Goal: Task Accomplishment & Management: Use online tool/utility

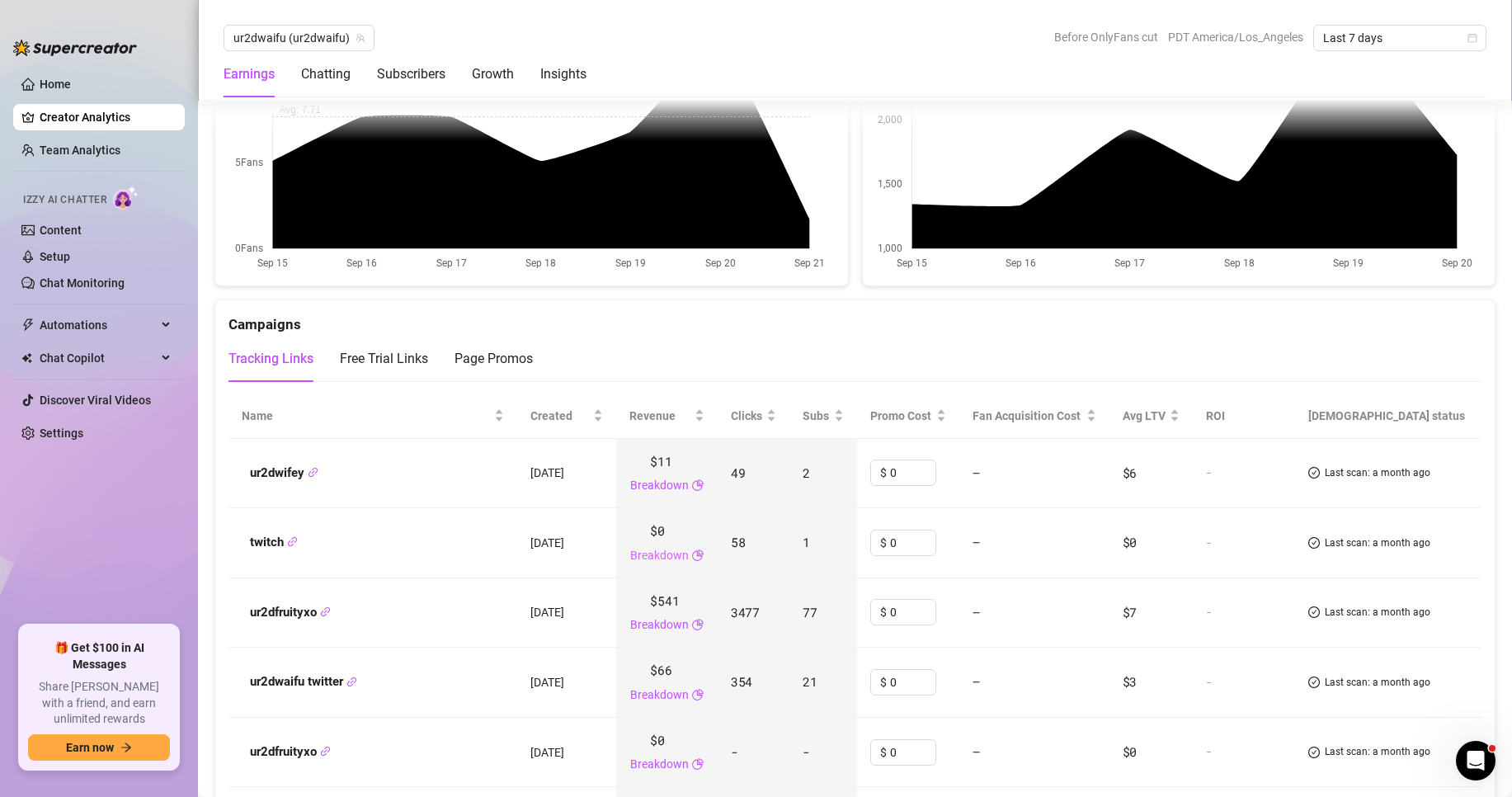
scroll to position [1979, 0]
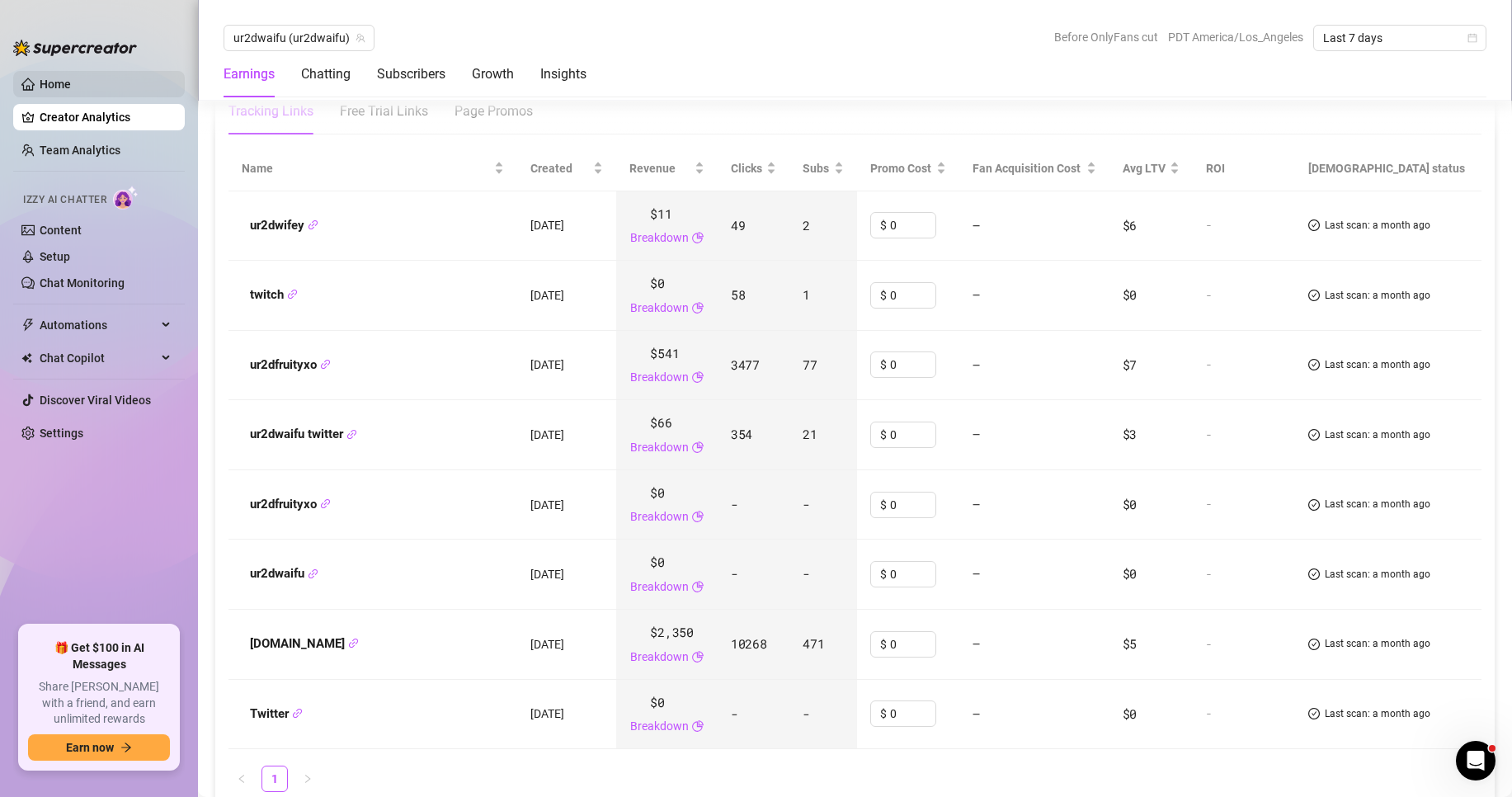
click at [39, 78] on link "Home" at bounding box center [54, 84] width 31 height 13
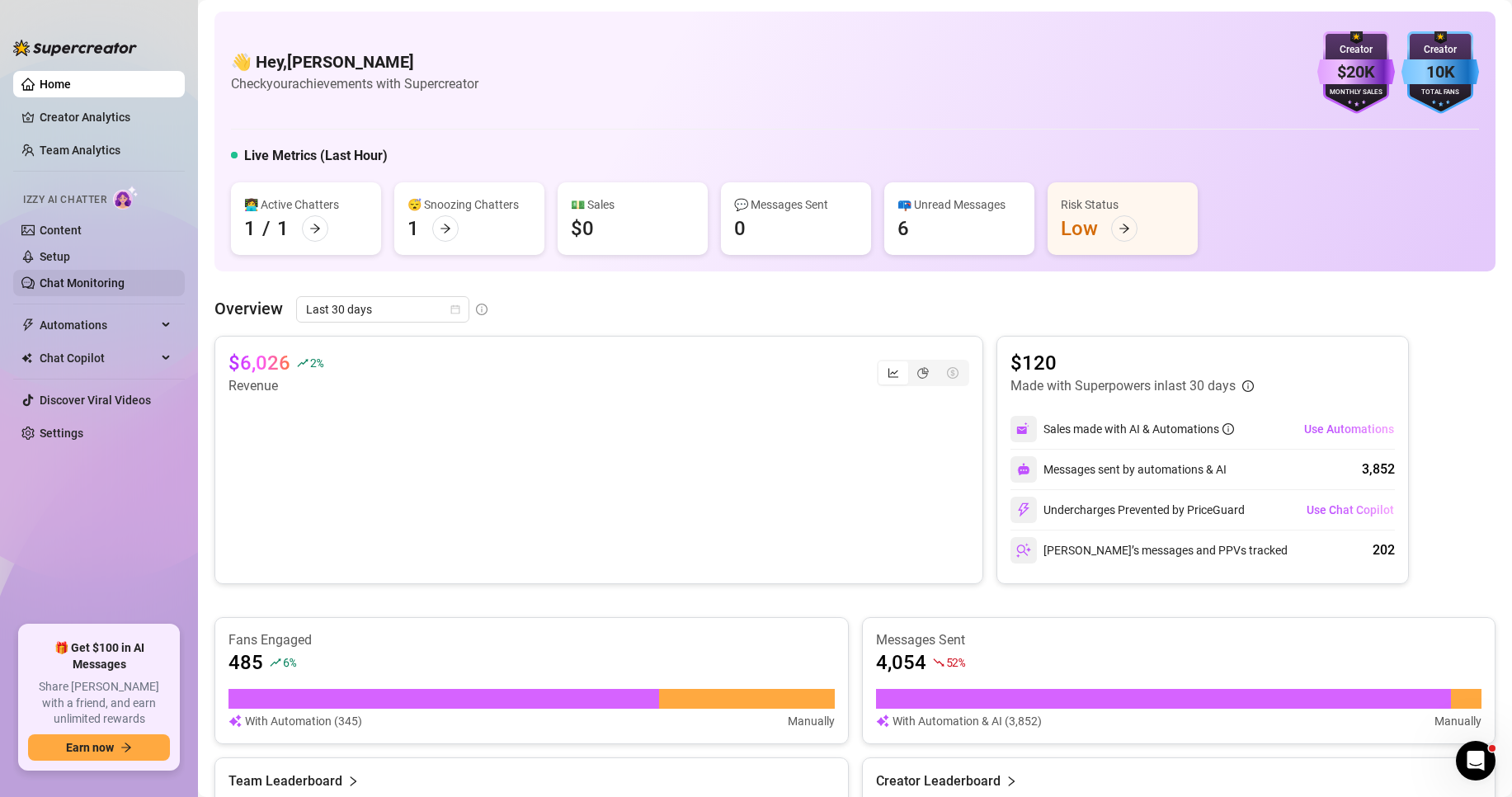
click at [88, 276] on link "Chat Monitoring" at bounding box center [81, 283] width 85 height 13
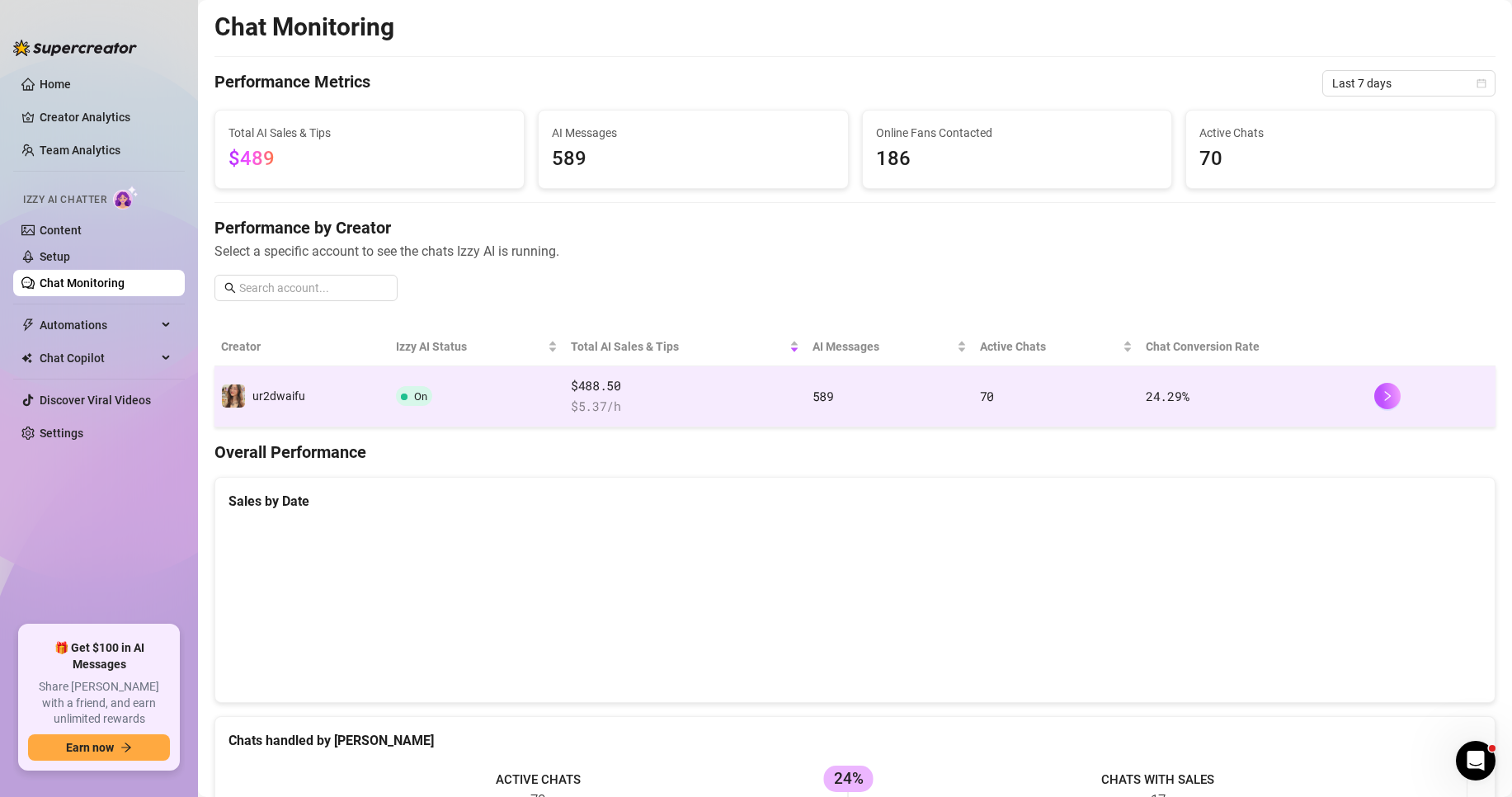
click at [604, 406] on span "$ 5.37 /h" at bounding box center [685, 407] width 228 height 20
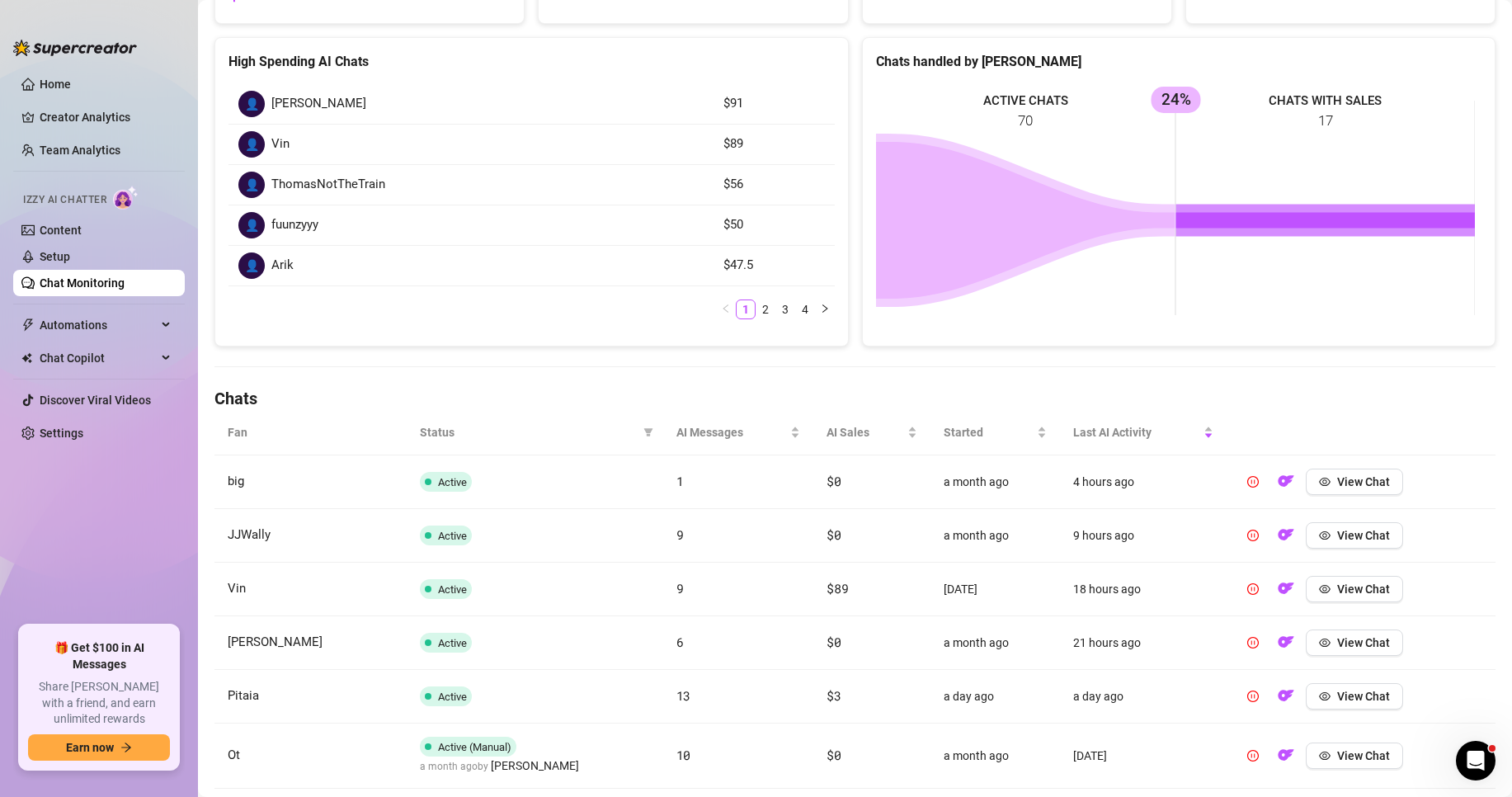
scroll to position [194, 0]
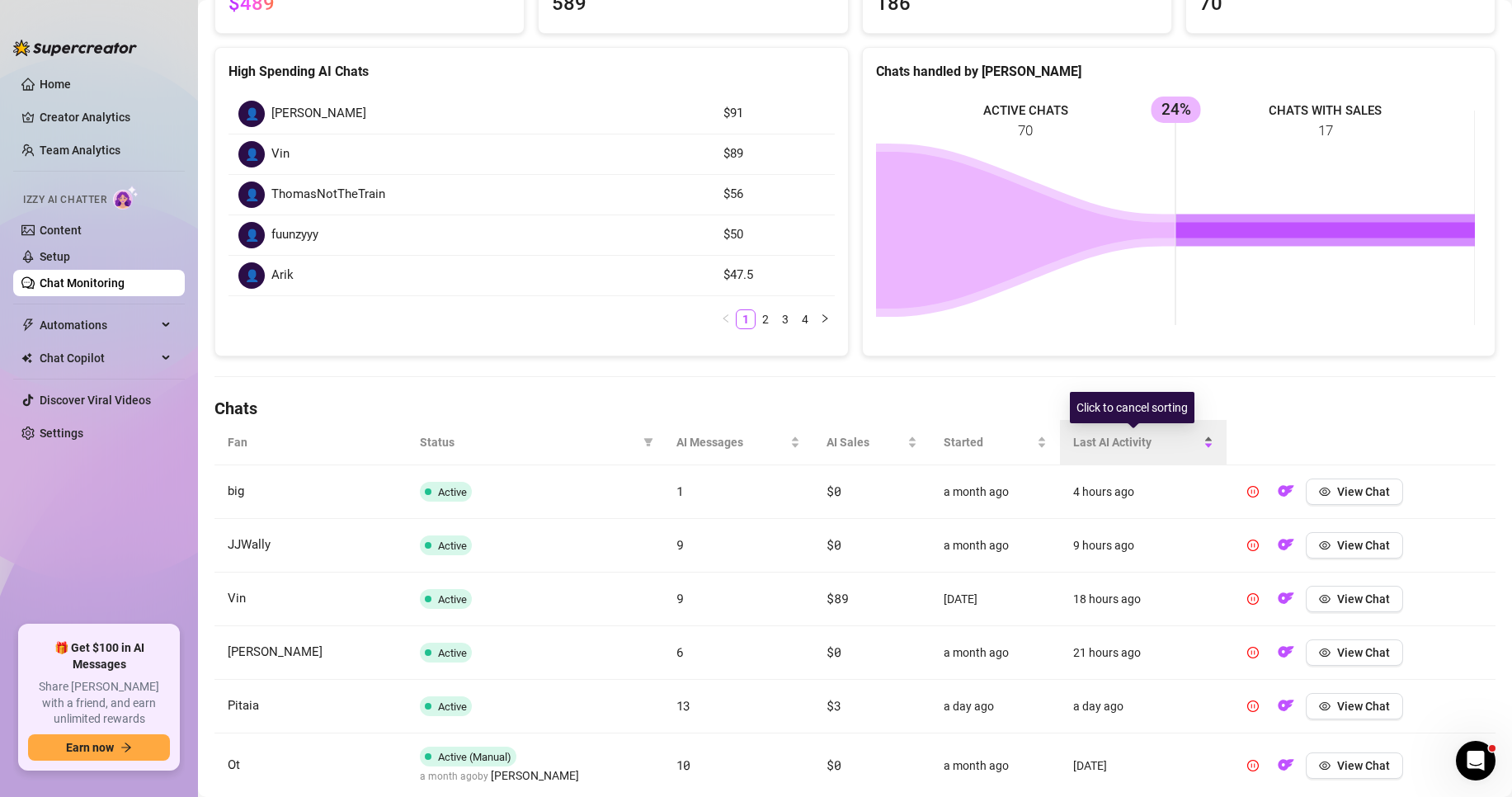
click at [1129, 433] on div "Last AI Activity" at bounding box center [1143, 442] width 140 height 18
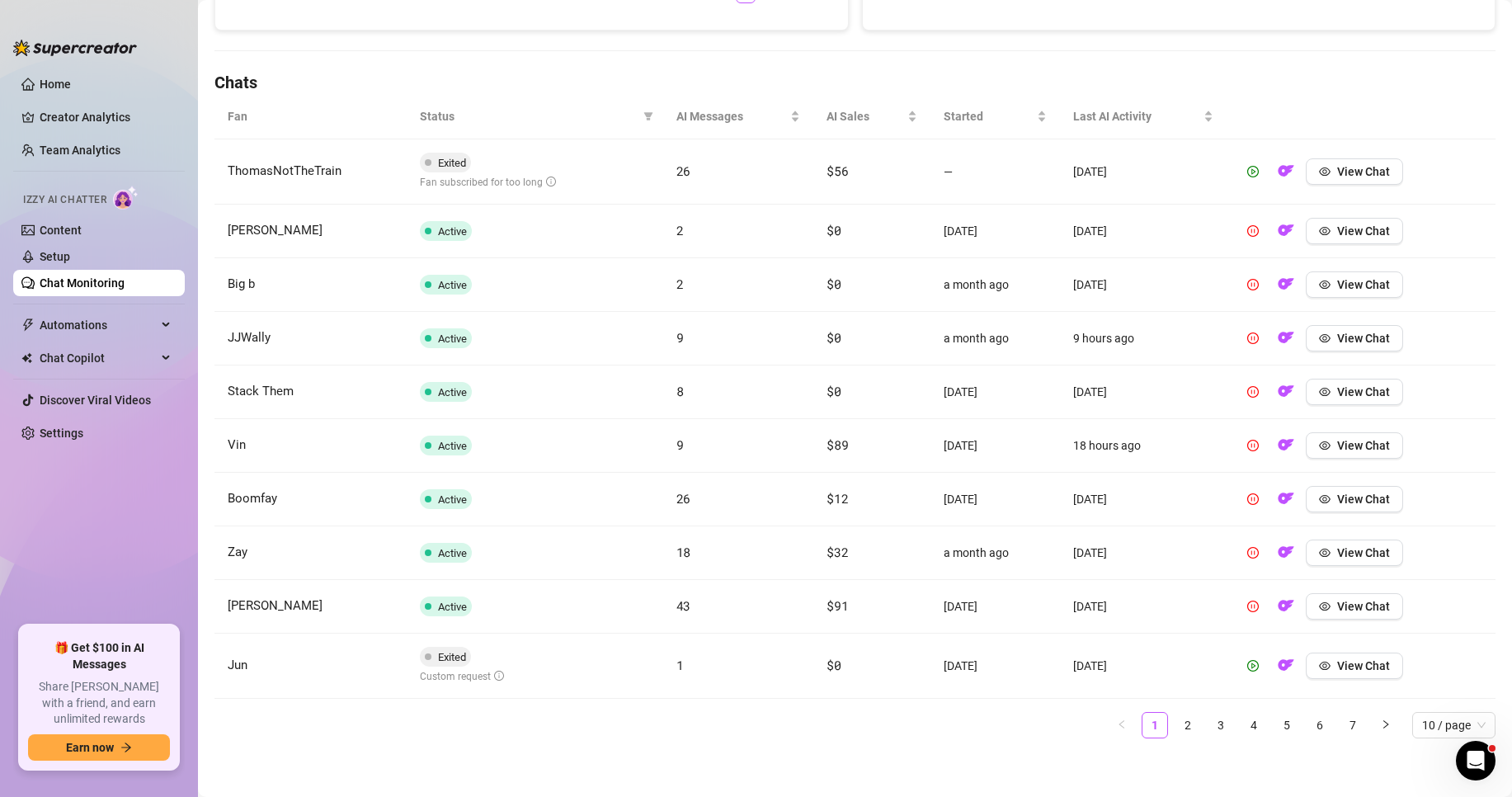
scroll to position [524, 0]
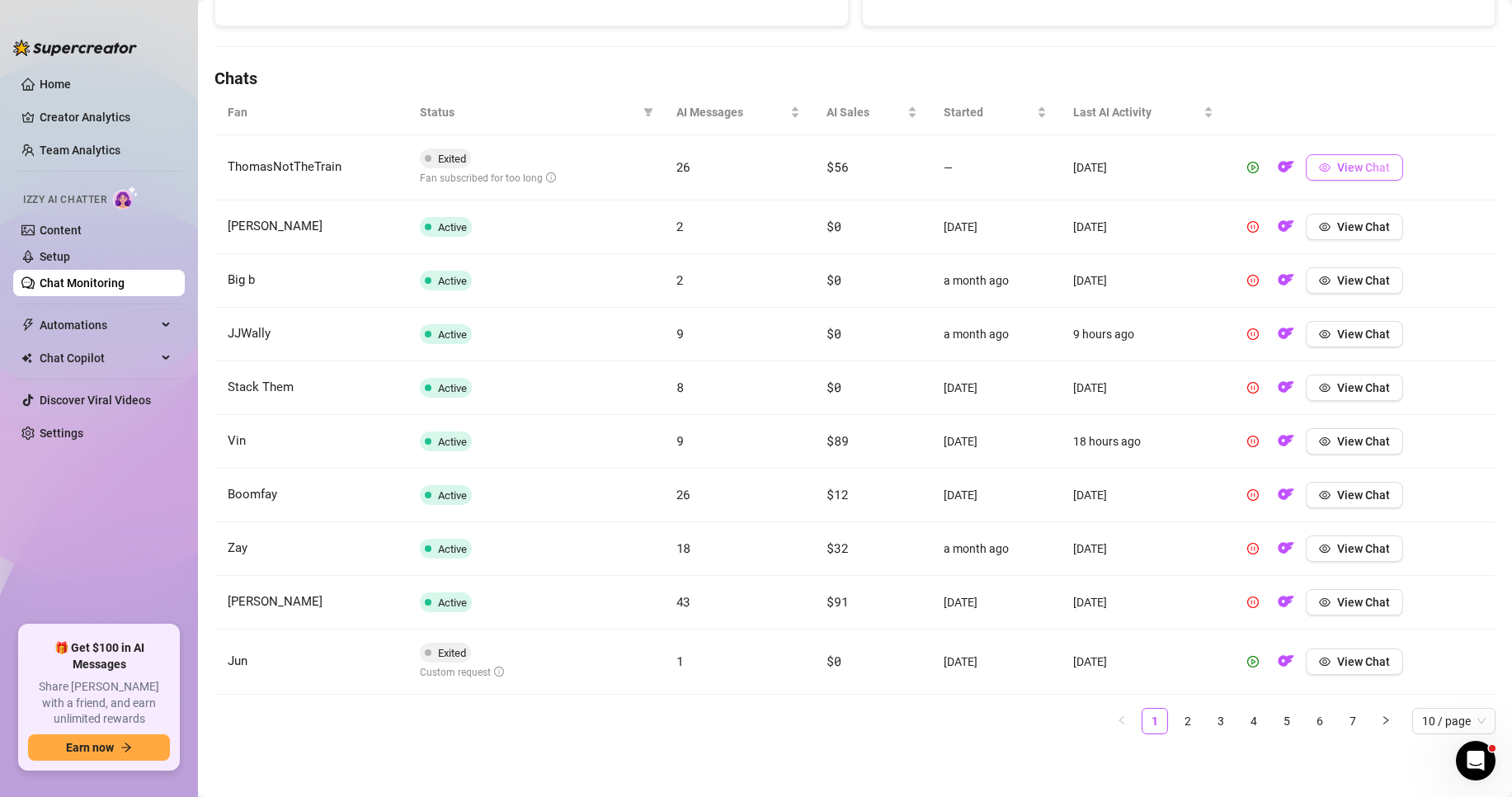
click at [1359, 163] on span "View Chat" at bounding box center [1363, 167] width 53 height 13
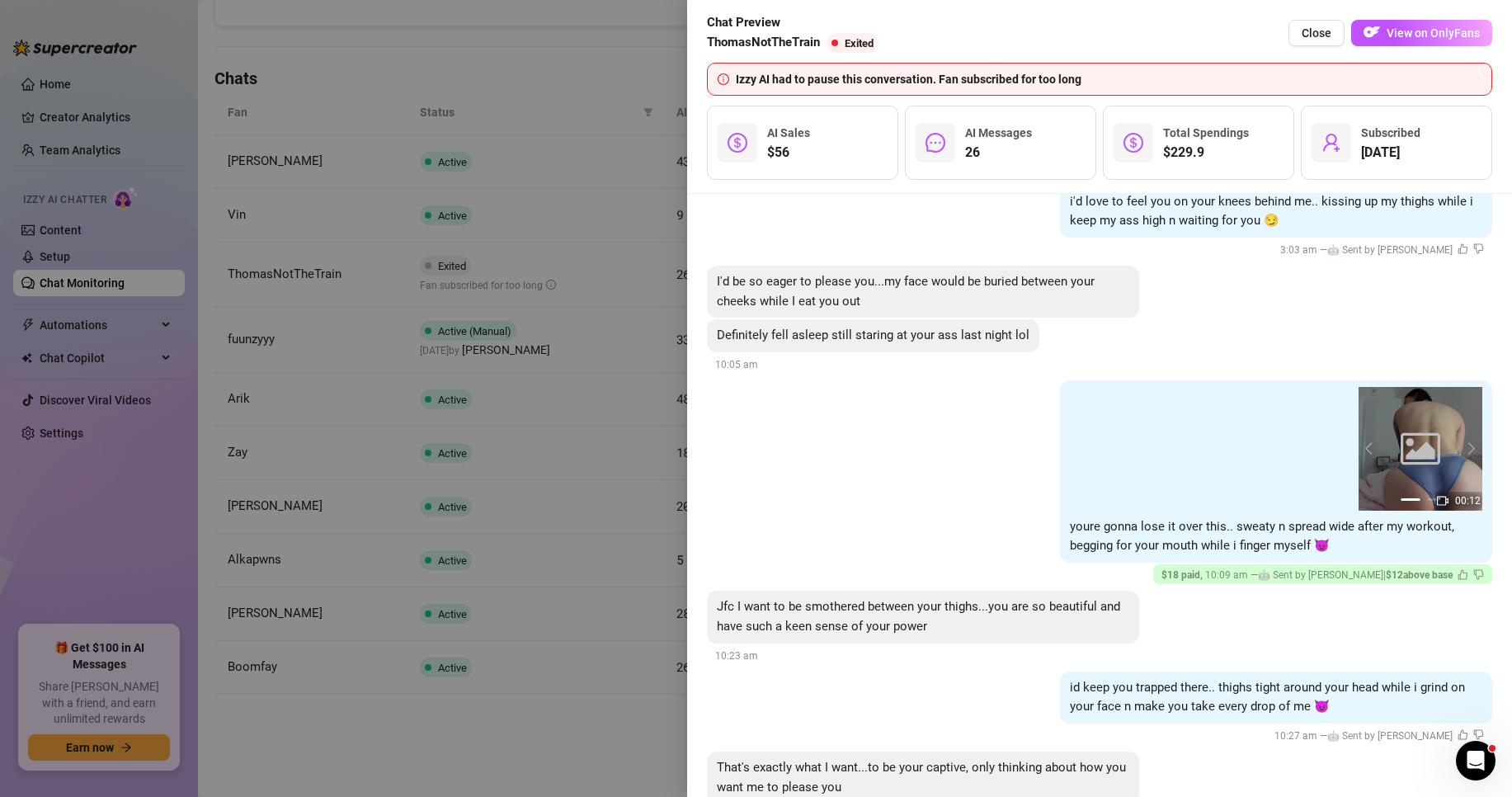
scroll to position [3986, 0]
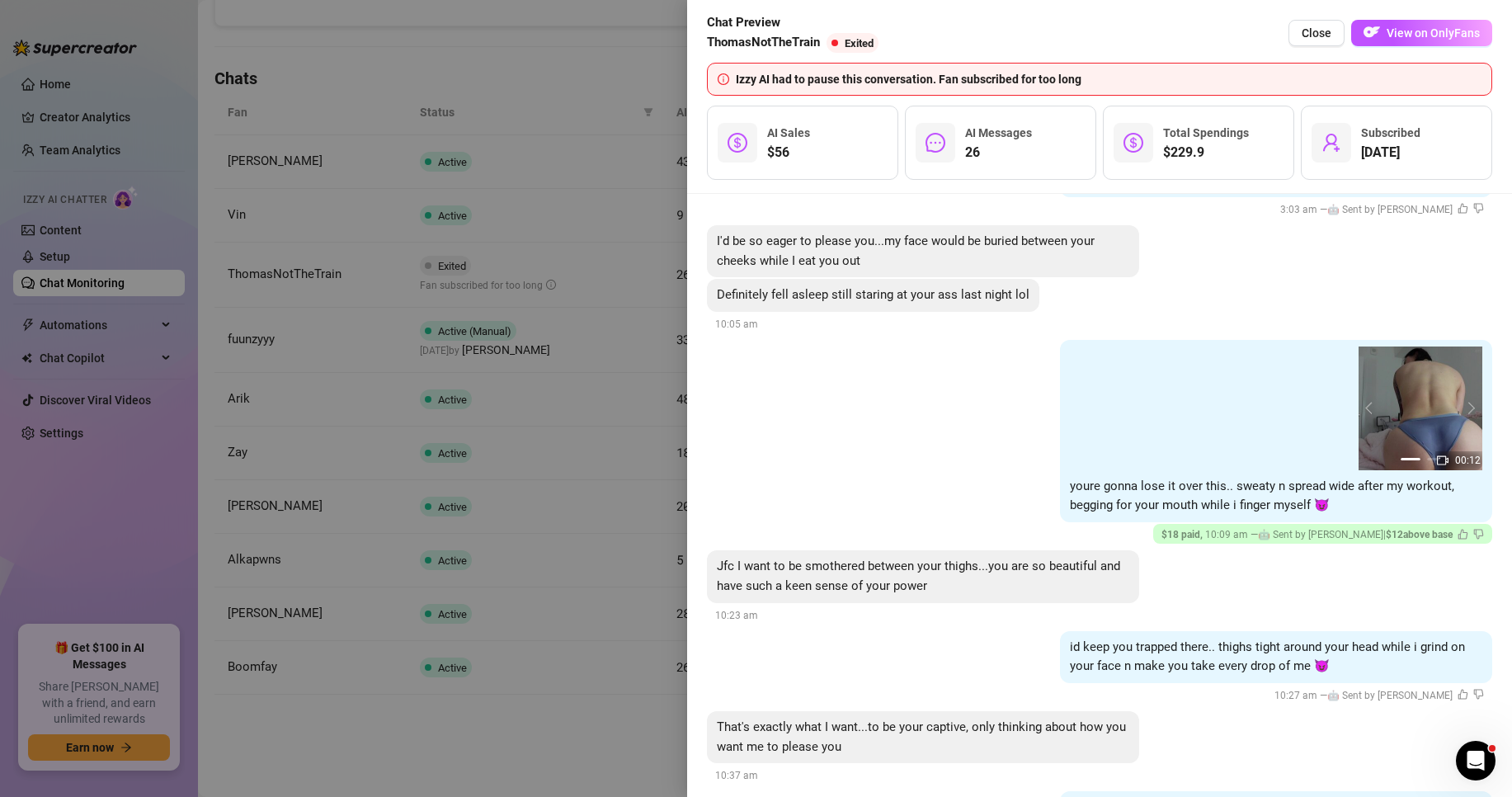
click at [498, 522] on div at bounding box center [756, 398] width 1512 height 797
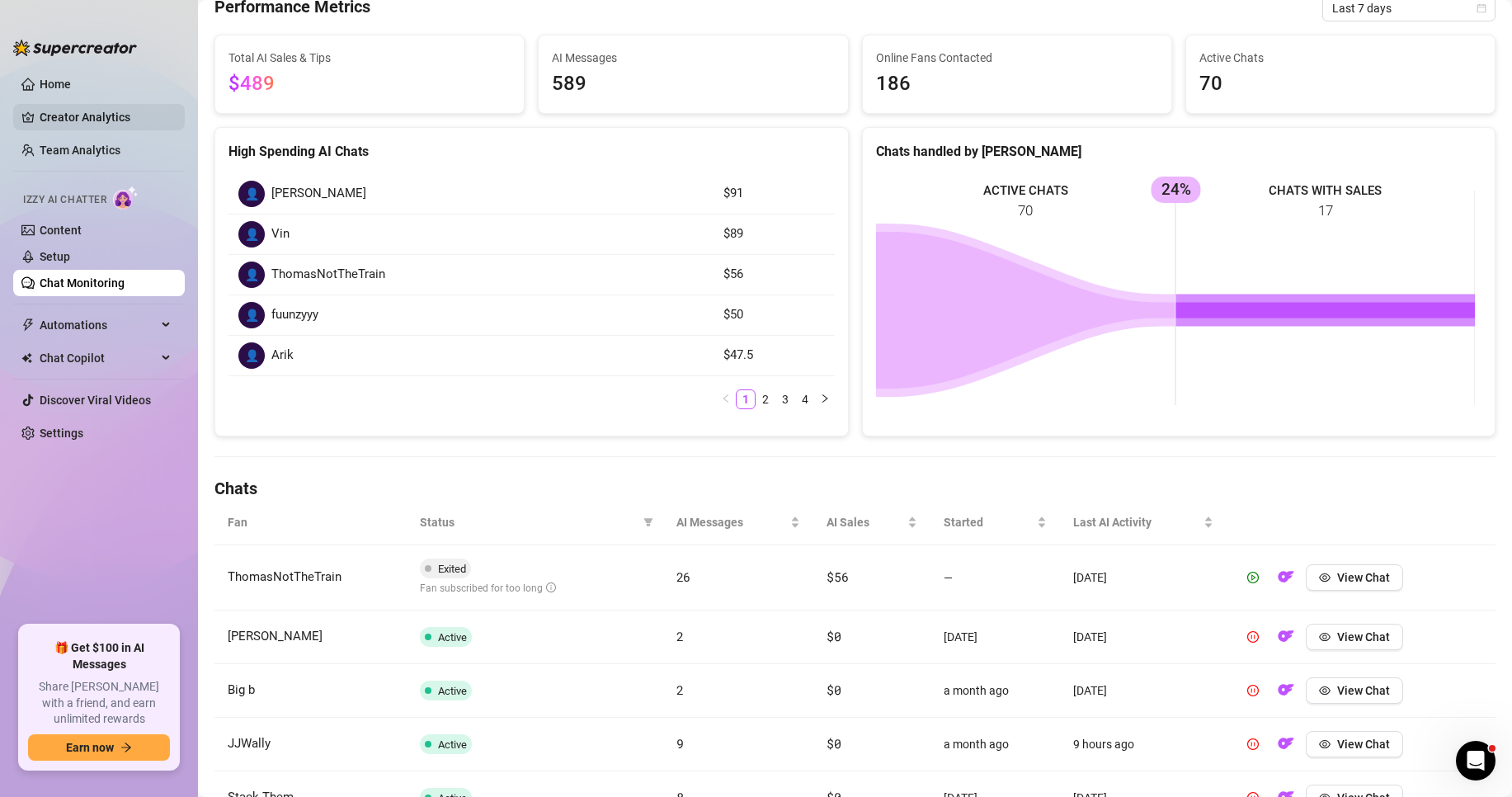
scroll to position [0, 0]
